Goal: Find specific page/section: Find specific page/section

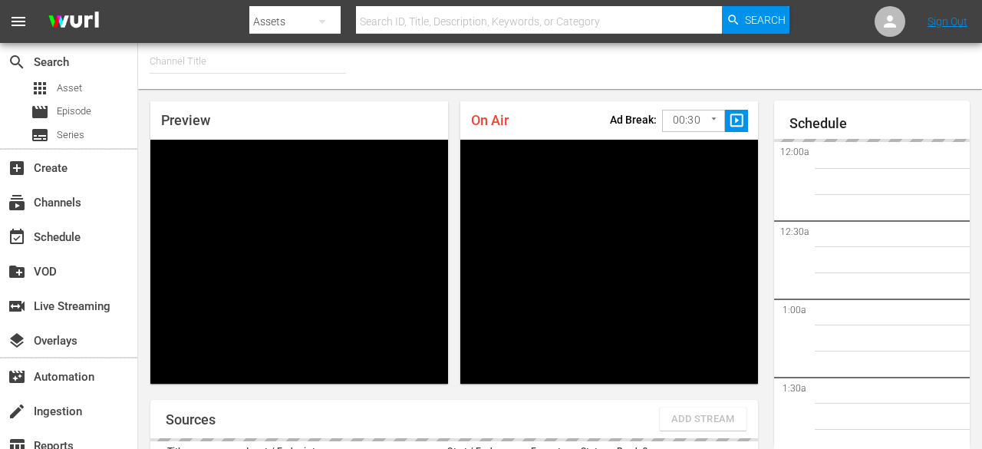
type input "FIFA+ English Global (1781)"
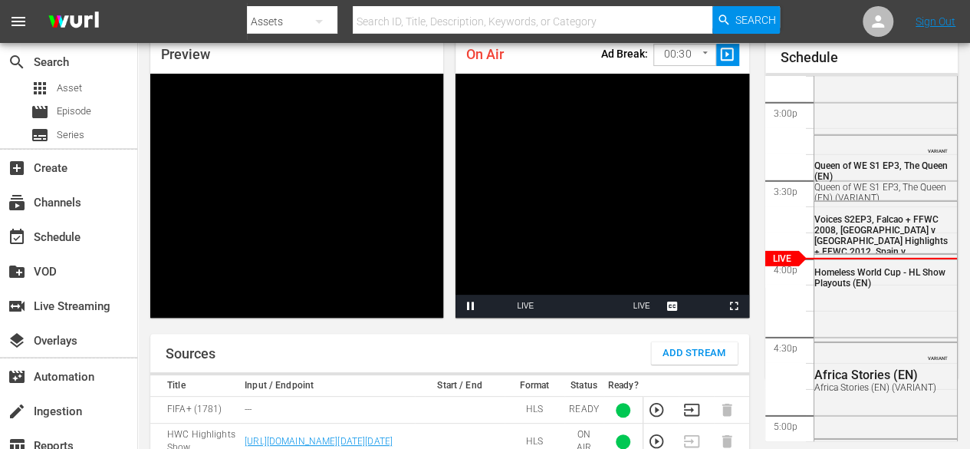
scroll to position [100, 0]
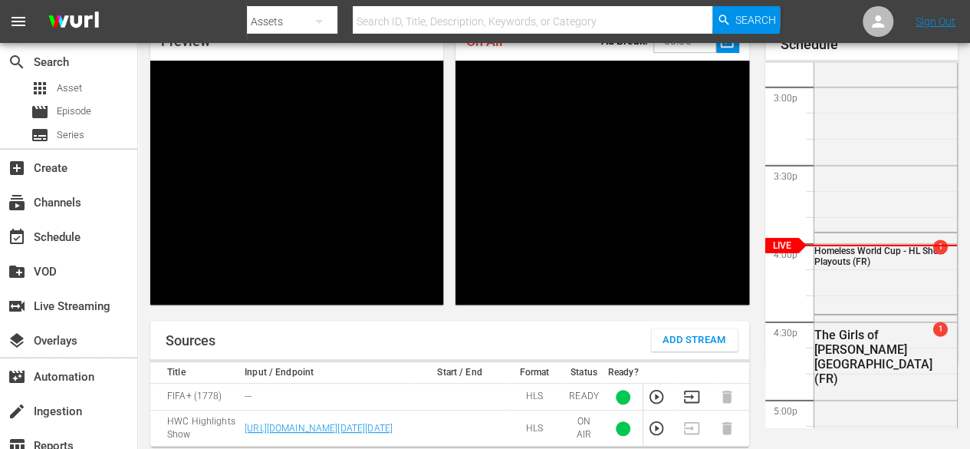
scroll to position [153, 0]
